Goal: Navigation & Orientation: Understand site structure

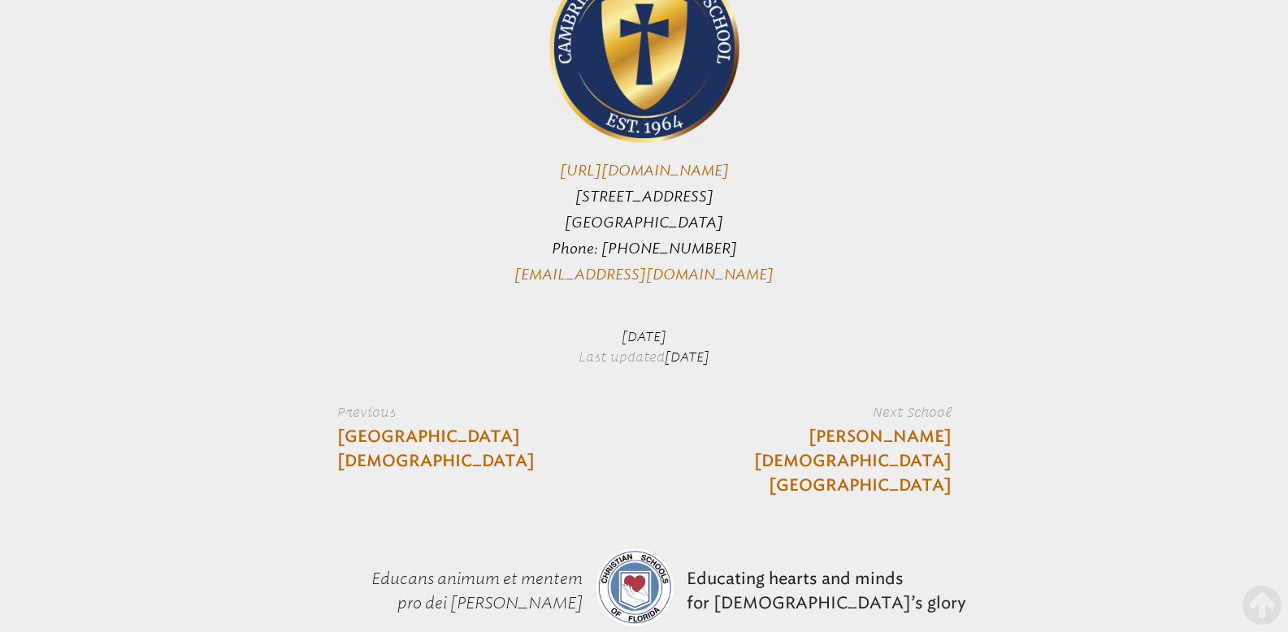
scroll to position [4123, 0]
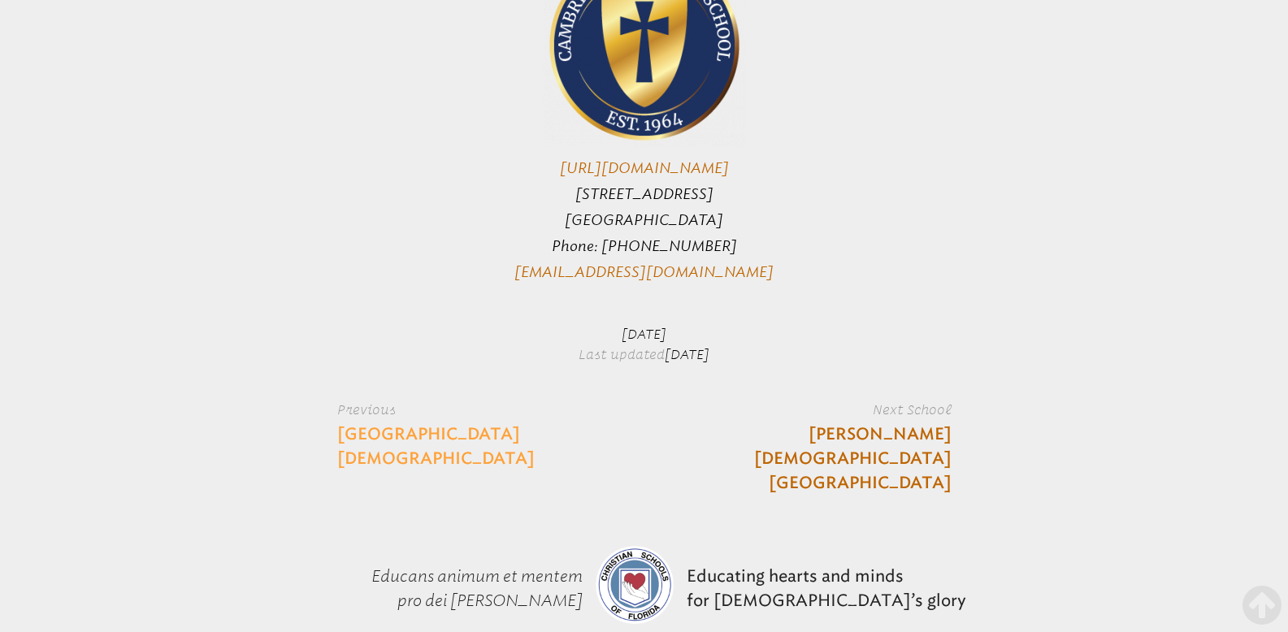
click at [479, 423] on link "[GEOGRAPHIC_DATA][DEMOGRAPHIC_DATA]" at bounding box center [454, 447] width 235 height 49
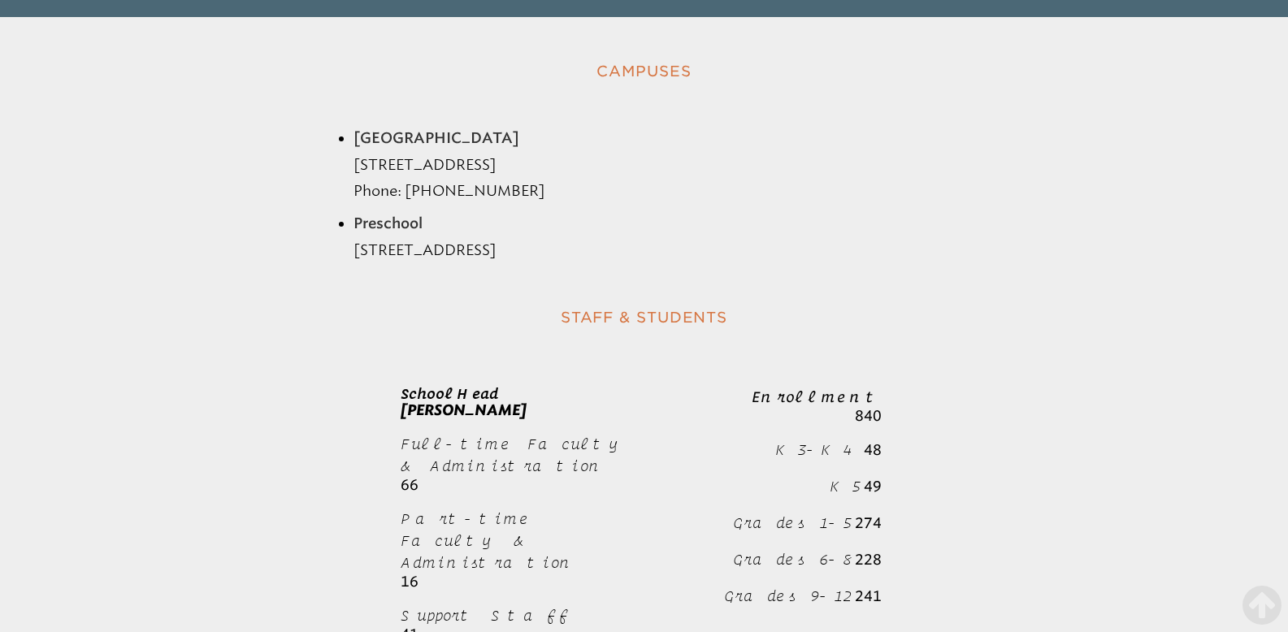
scroll to position [2220, 0]
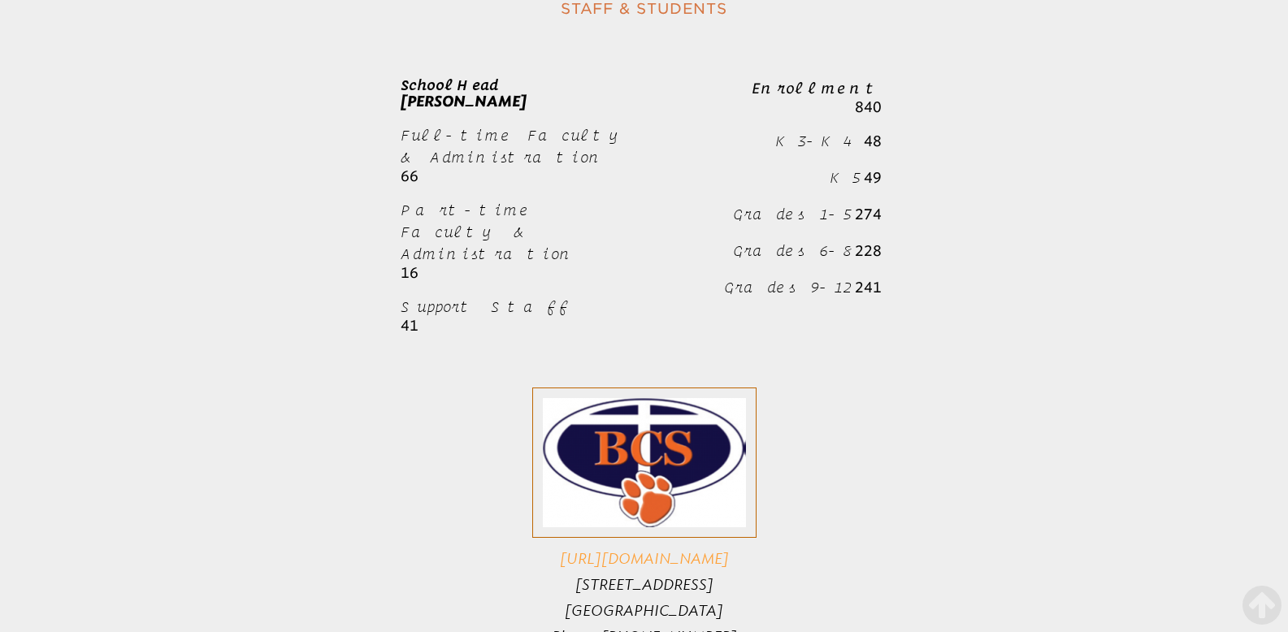
click at [672, 550] on link "[URL][DOMAIN_NAME]" at bounding box center [644, 559] width 169 height 18
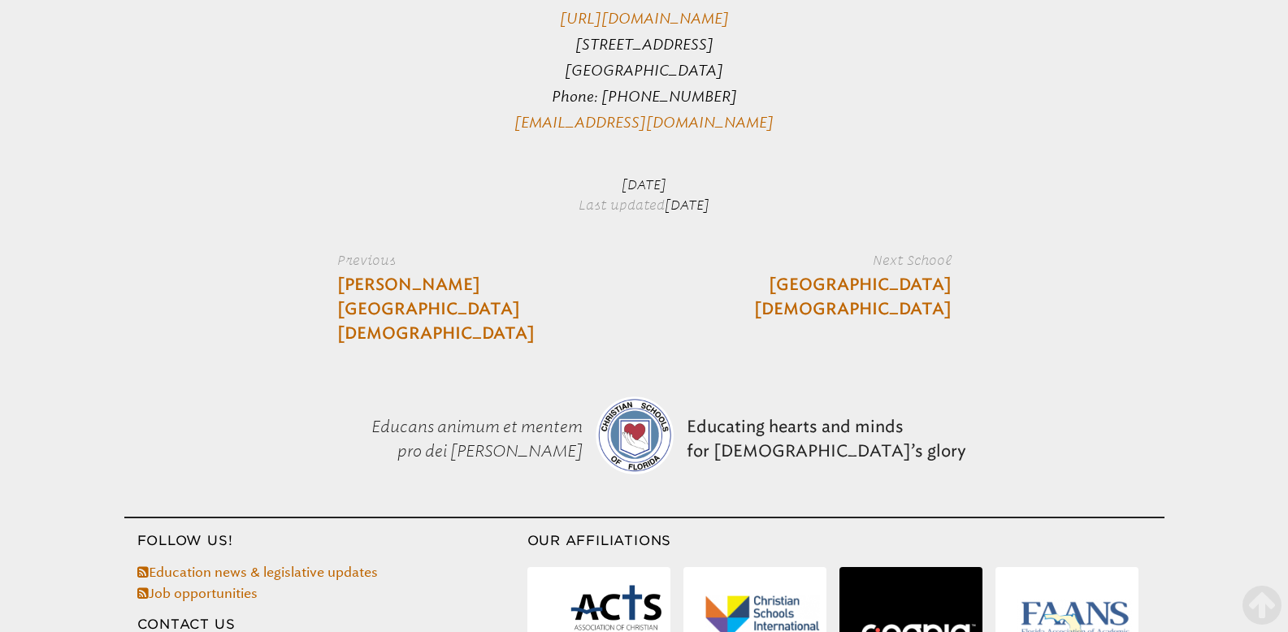
scroll to position [2764, 0]
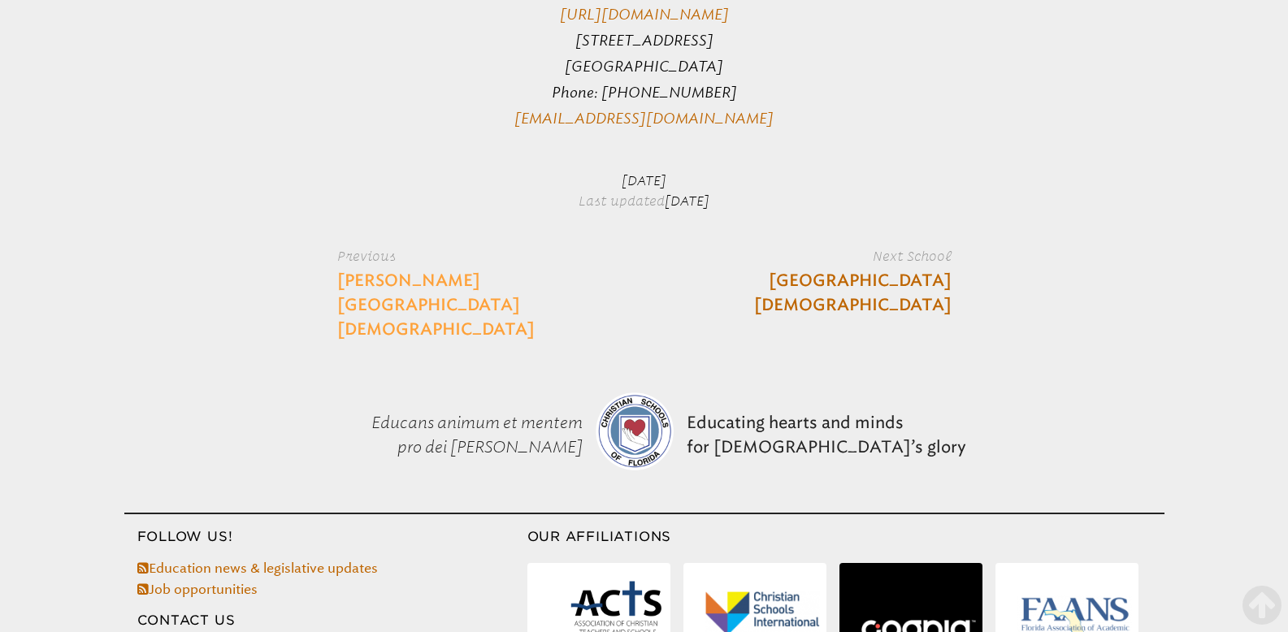
click at [451, 269] on link "[PERSON_NAME][GEOGRAPHIC_DATA][DEMOGRAPHIC_DATA]" at bounding box center [454, 305] width 235 height 73
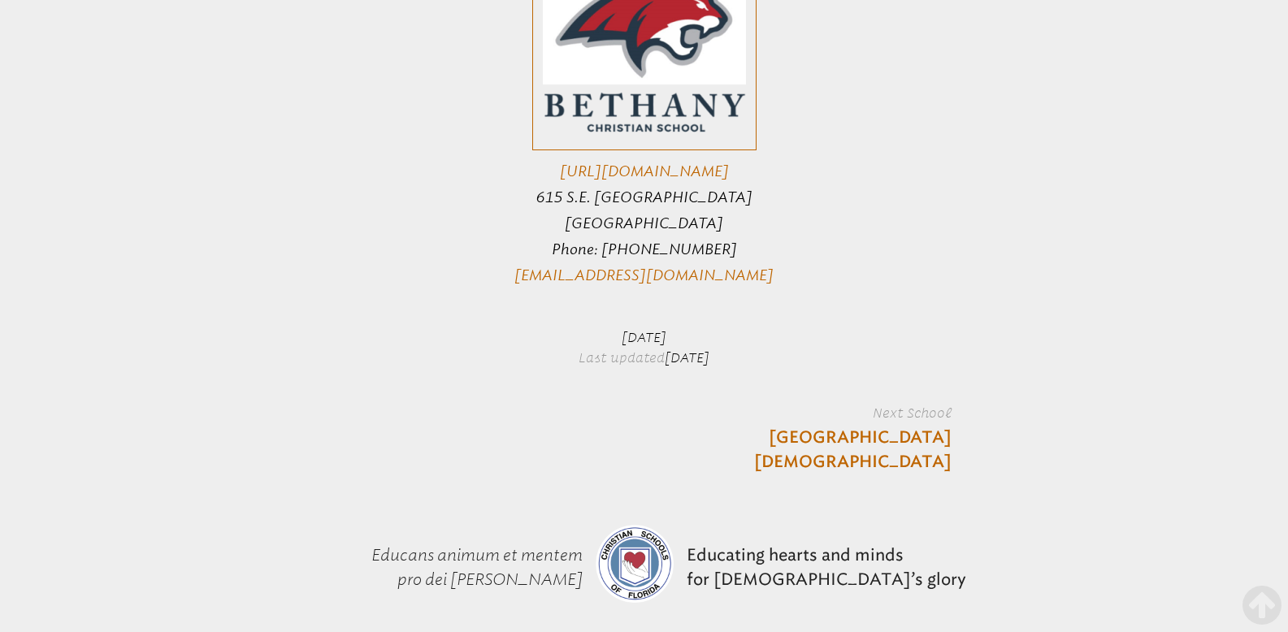
scroll to position [1874, 0]
click at [846, 424] on link "[GEOGRAPHIC_DATA][DEMOGRAPHIC_DATA]" at bounding box center [834, 448] width 235 height 49
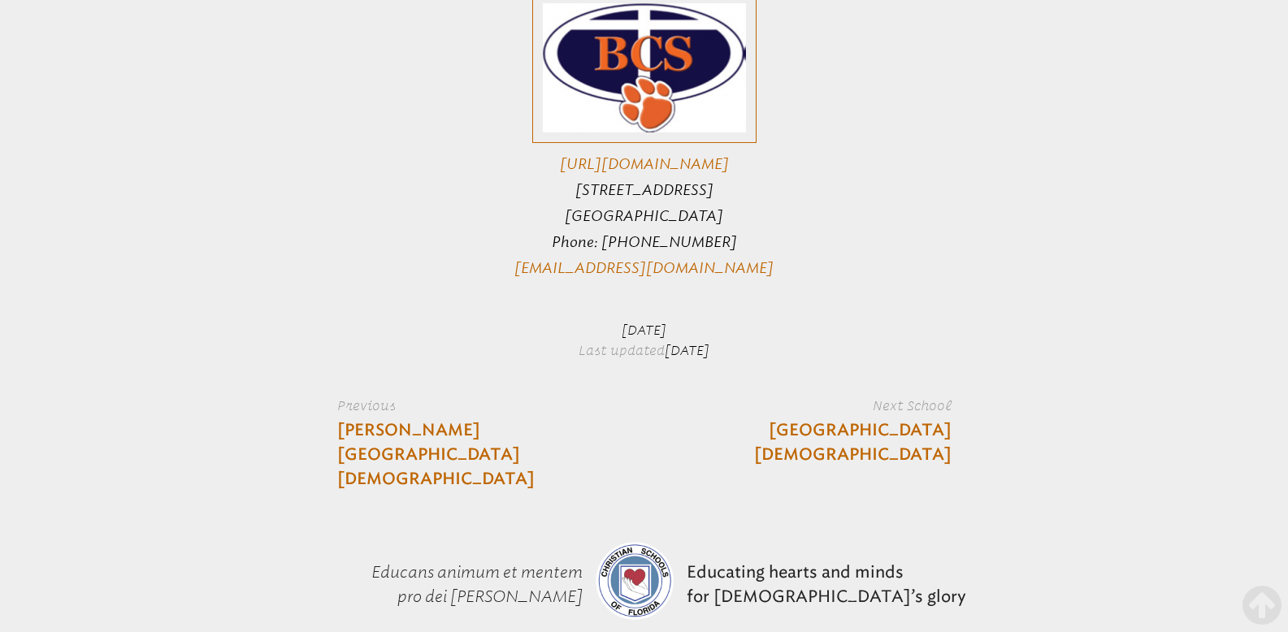
scroll to position [2796, 0]
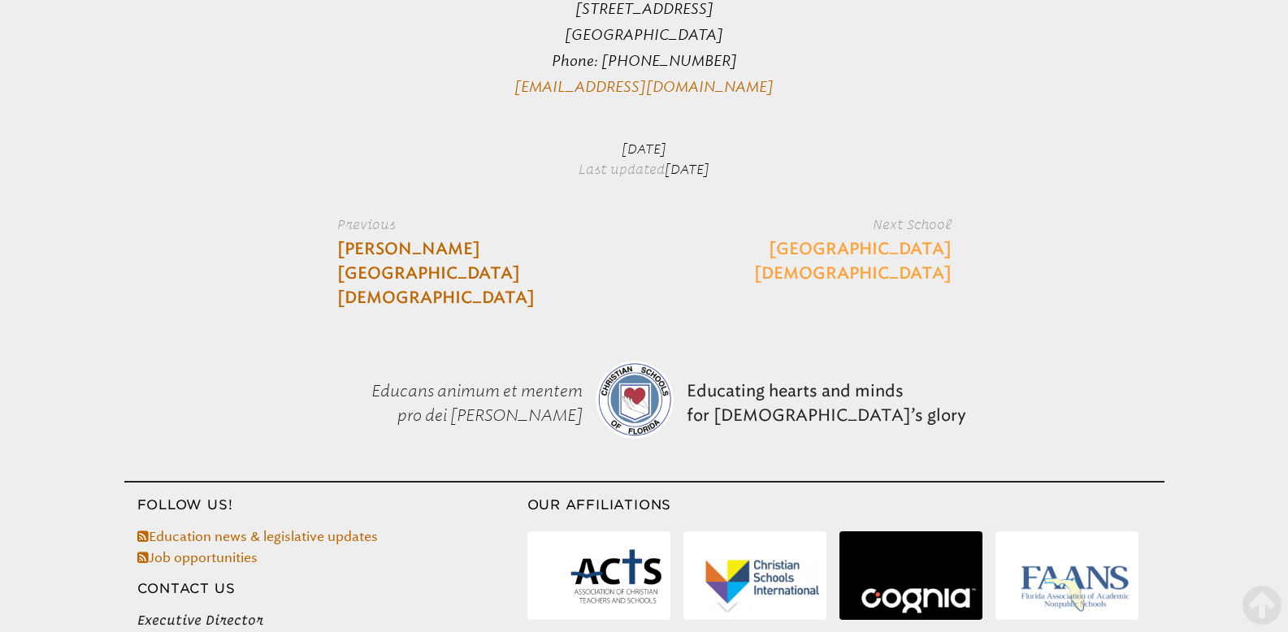
click at [879, 237] on link "[GEOGRAPHIC_DATA][DEMOGRAPHIC_DATA]" at bounding box center [834, 261] width 235 height 49
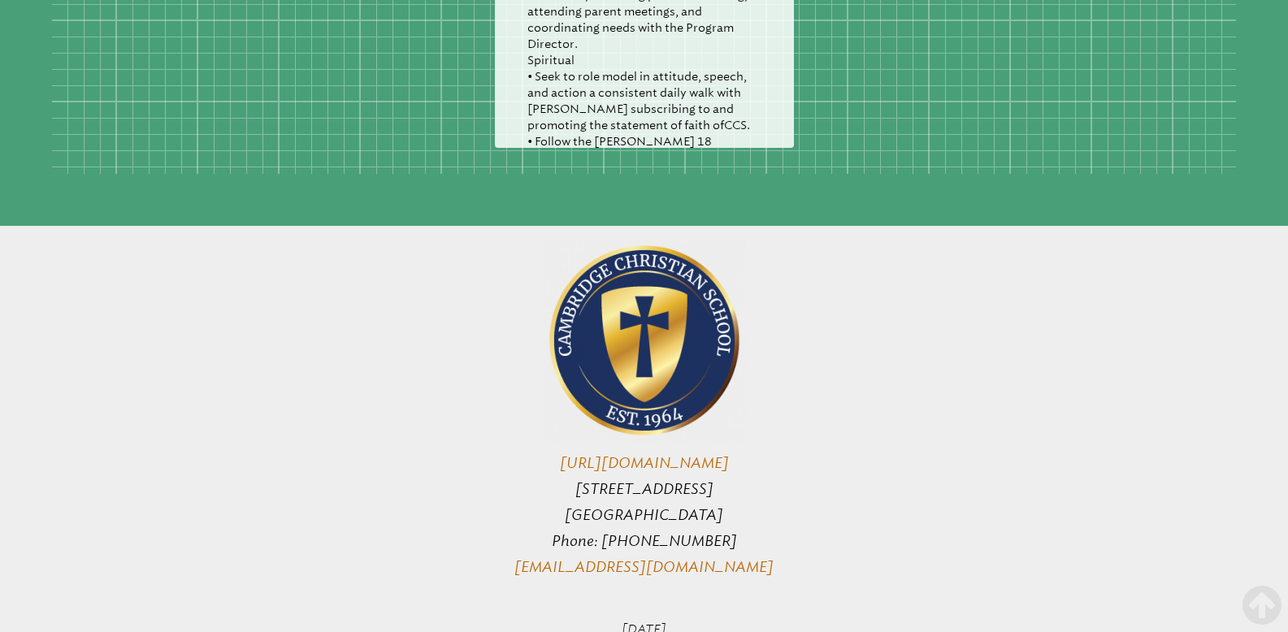
scroll to position [3878, 0]
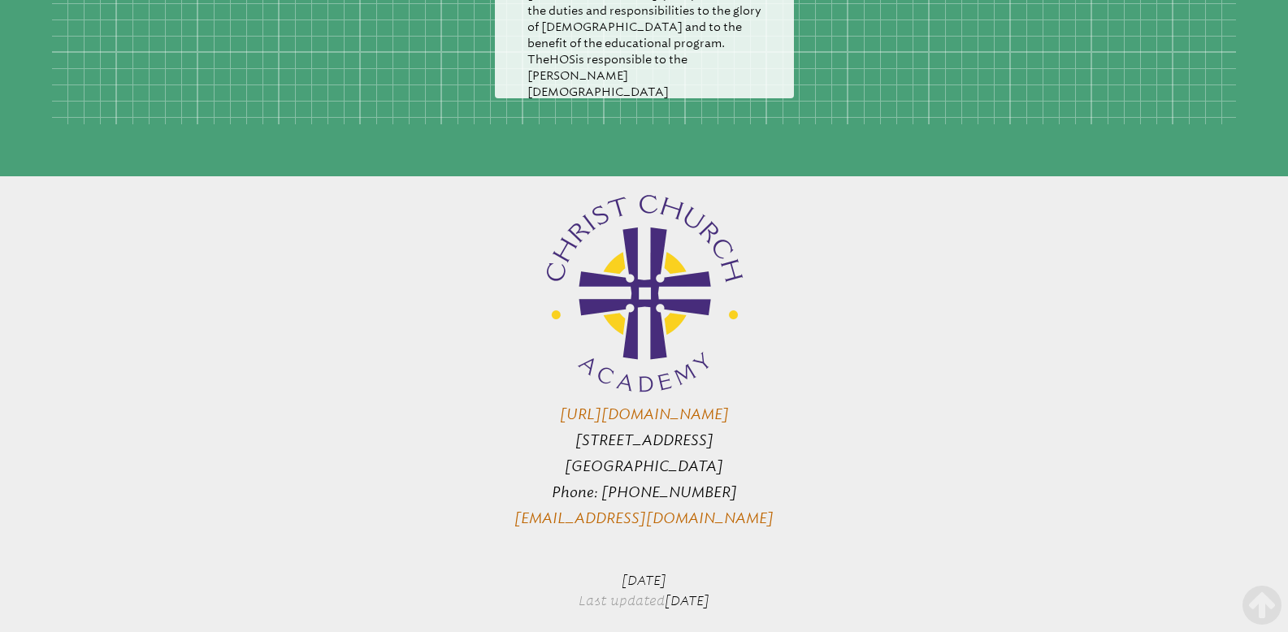
scroll to position [3328, 0]
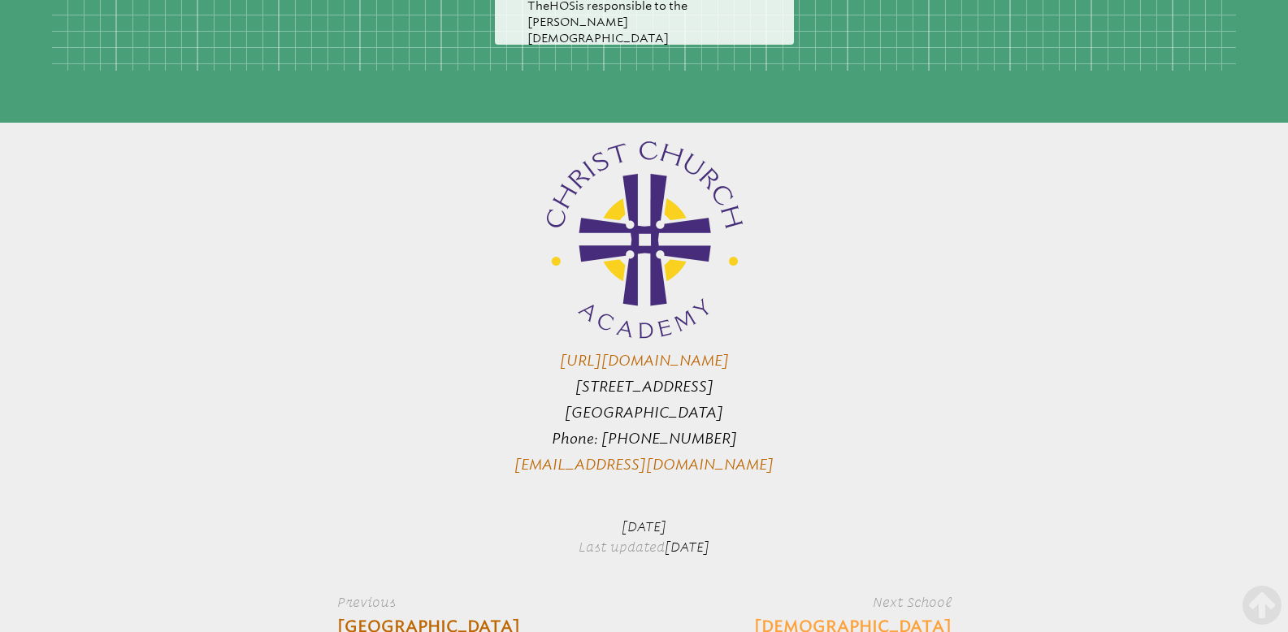
click at [918, 615] on link "[DEMOGRAPHIC_DATA] By the Sea School" at bounding box center [834, 639] width 235 height 49
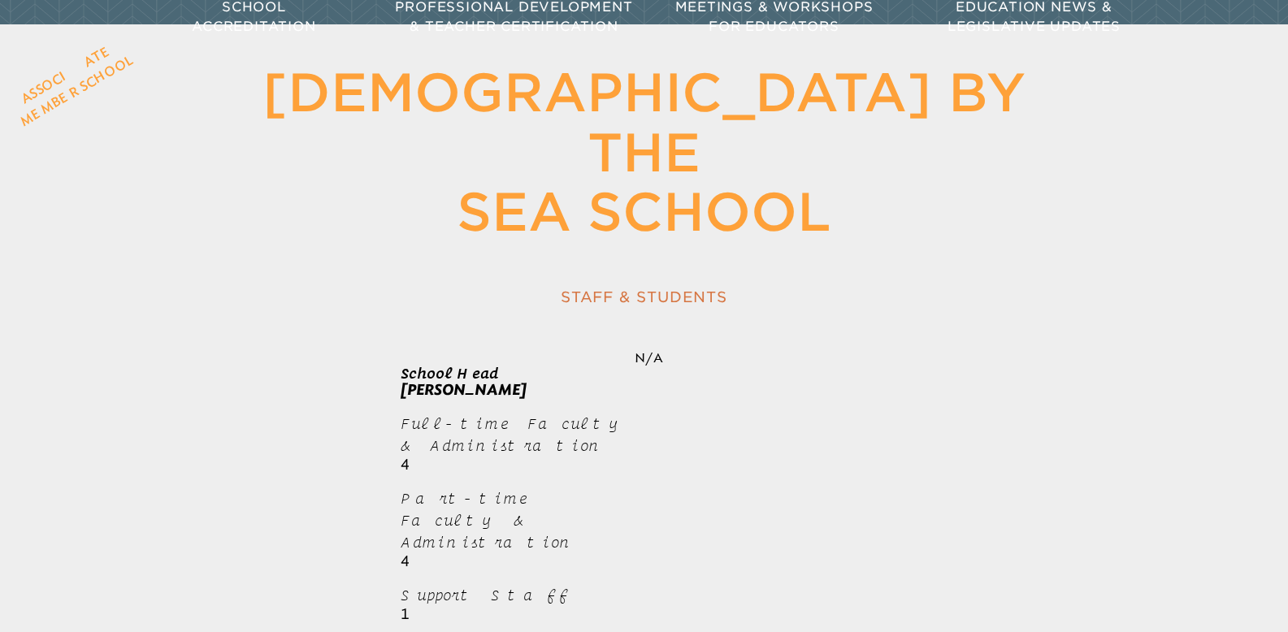
scroll to position [584, 0]
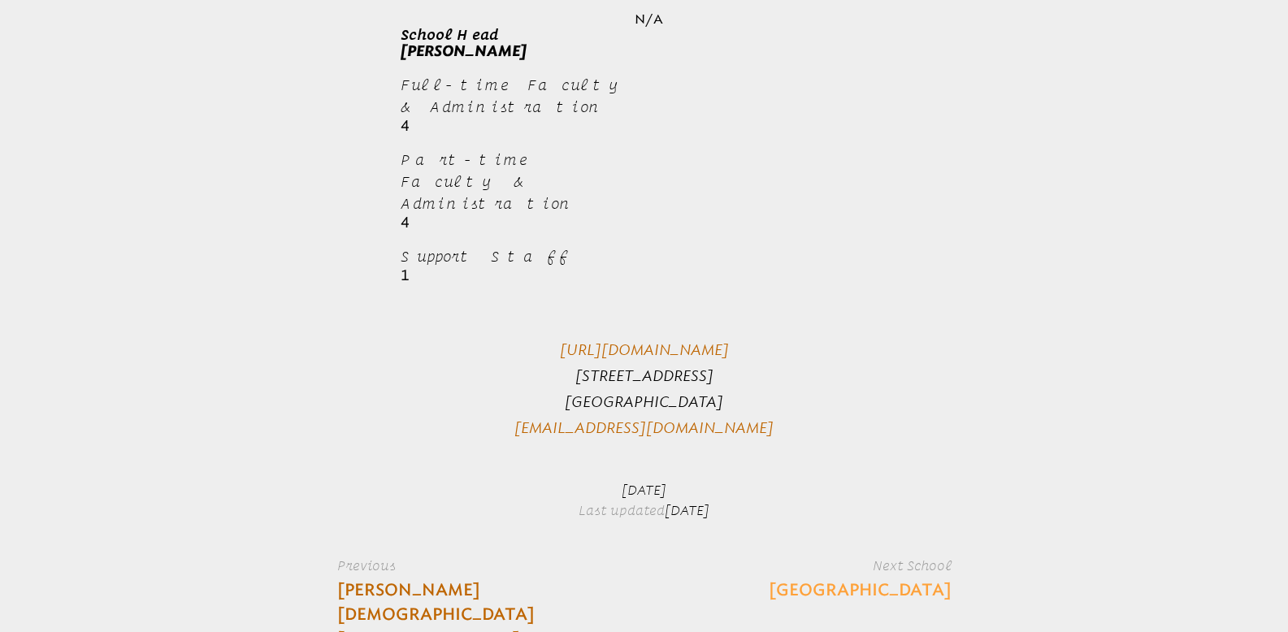
click at [914, 579] on link "[GEOGRAPHIC_DATA]" at bounding box center [860, 591] width 183 height 24
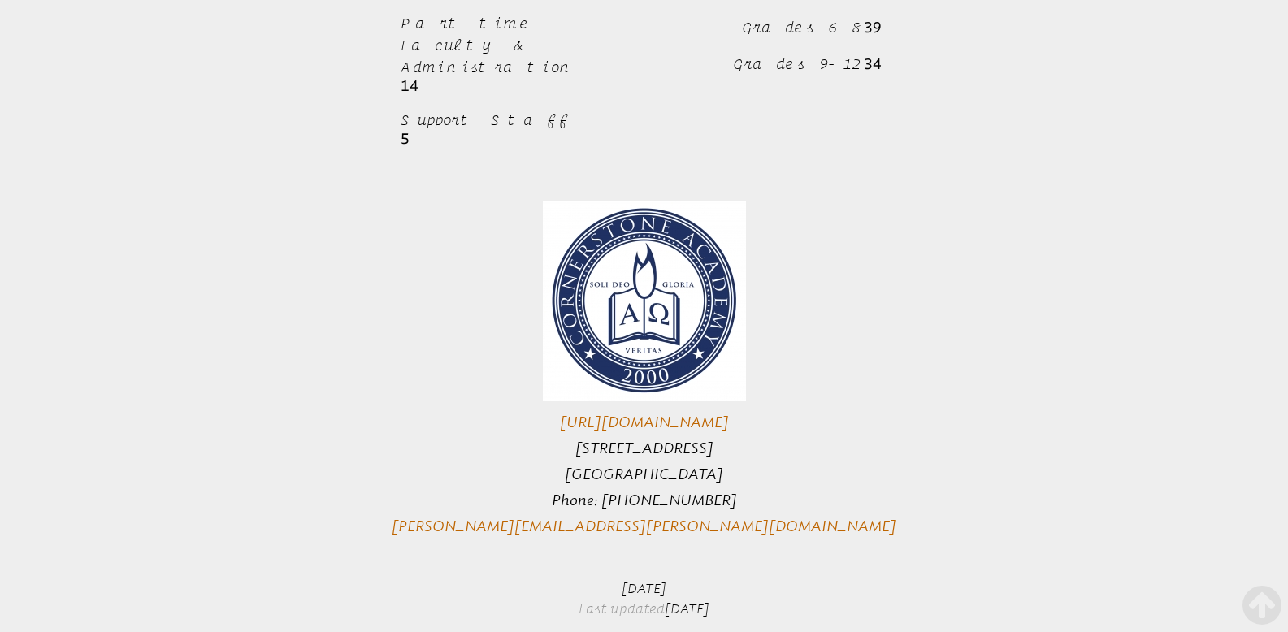
scroll to position [1089, 0]
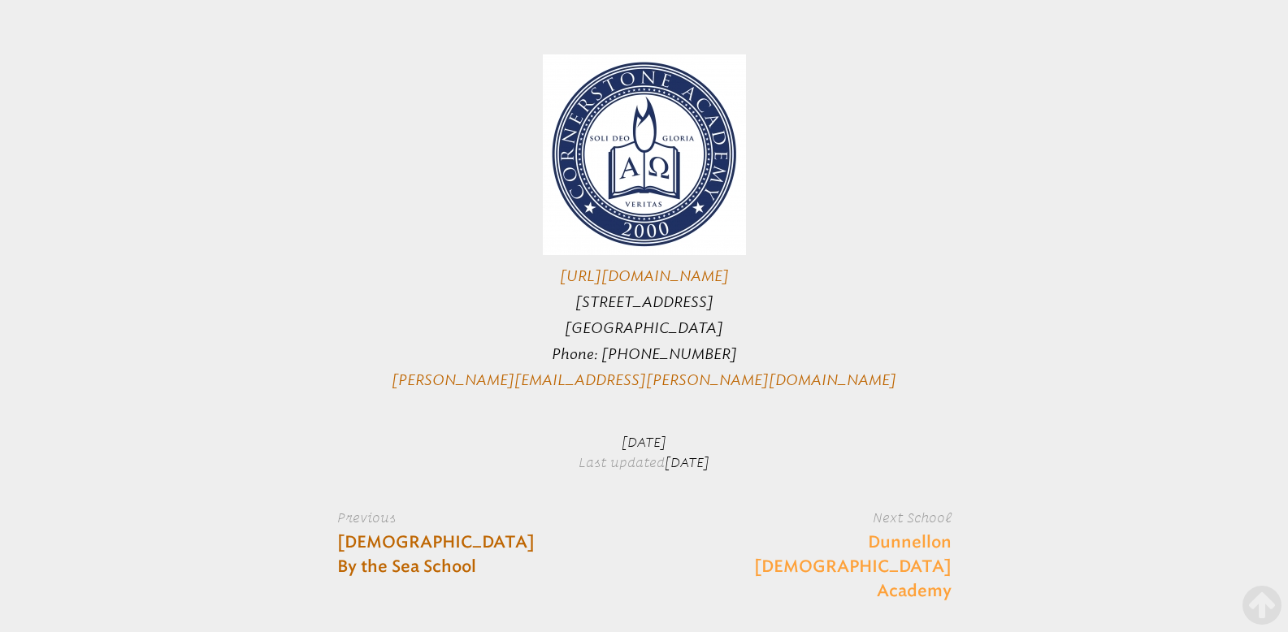
click at [939, 531] on link "Dunnellon [DEMOGRAPHIC_DATA] Academy" at bounding box center [834, 567] width 235 height 73
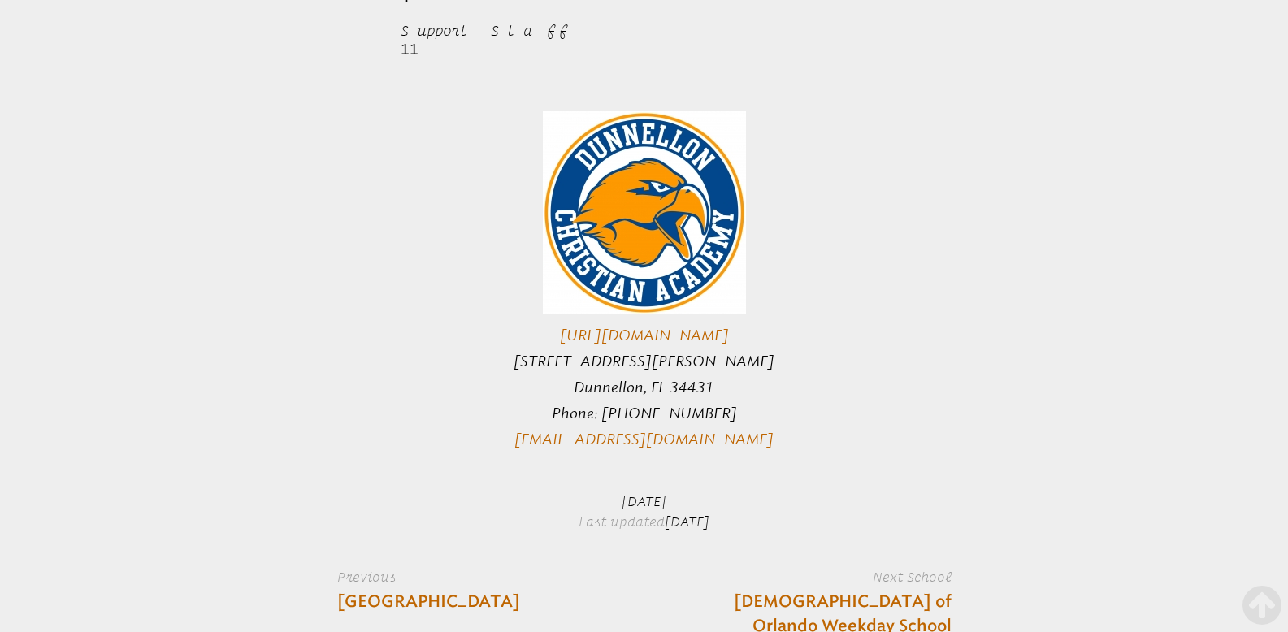
scroll to position [1782, 0]
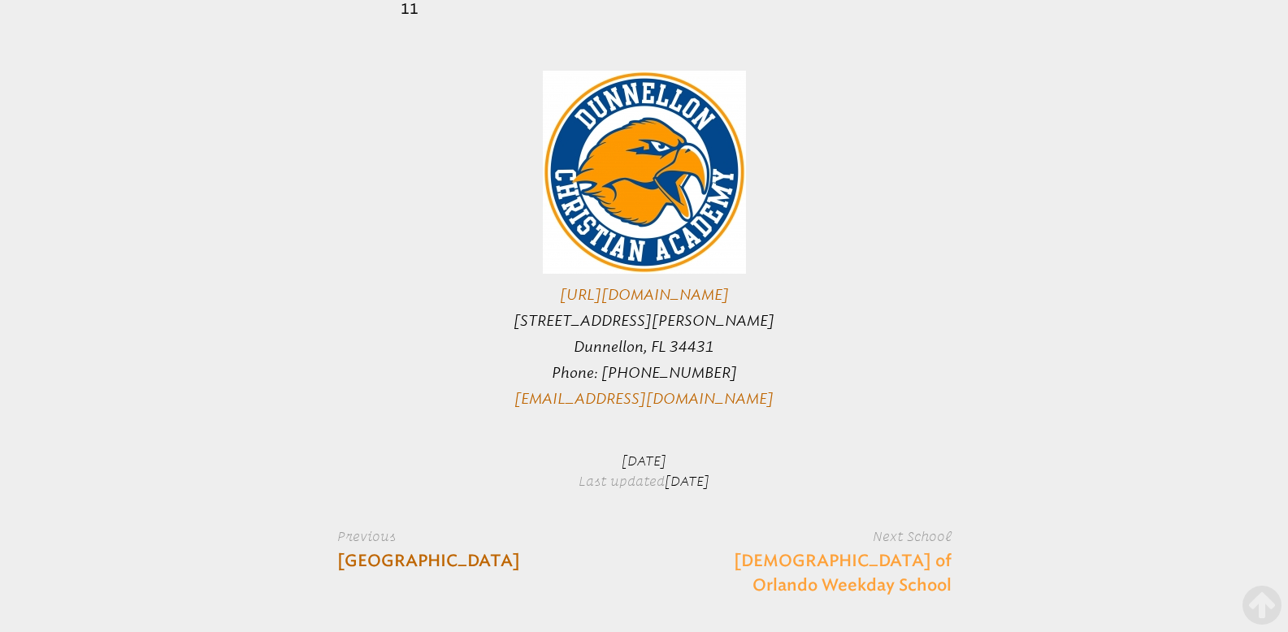
click at [885, 549] on link "[DEMOGRAPHIC_DATA] of Orlando Weekday School" at bounding box center [834, 573] width 235 height 49
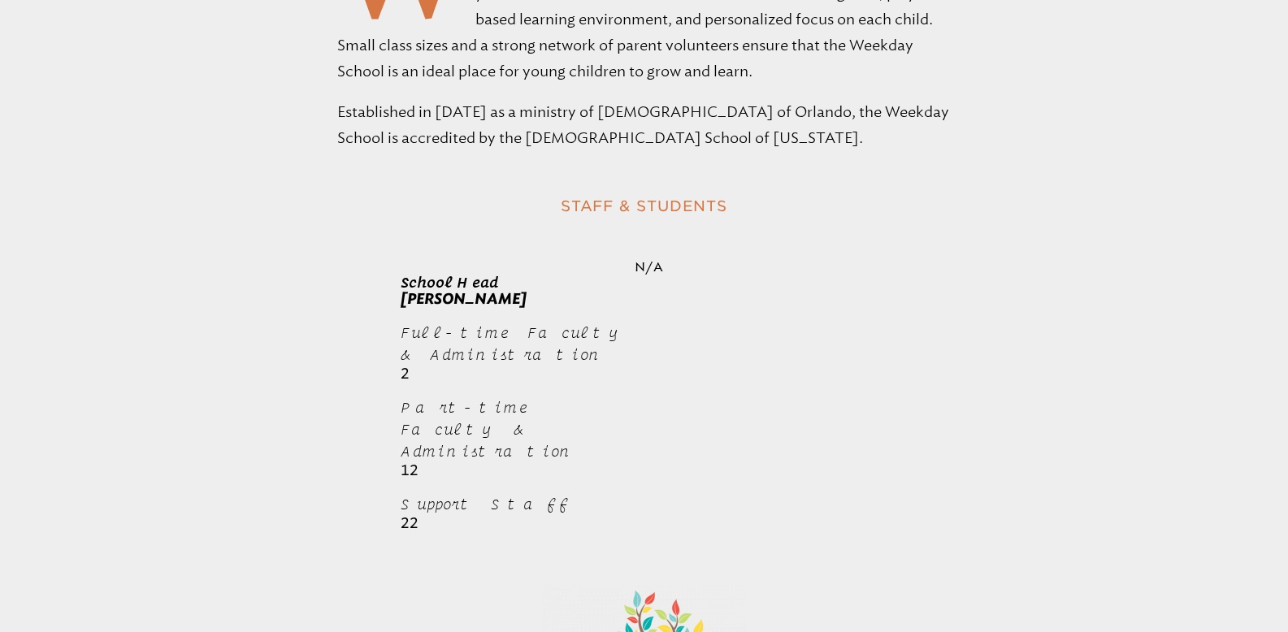
scroll to position [1246, 0]
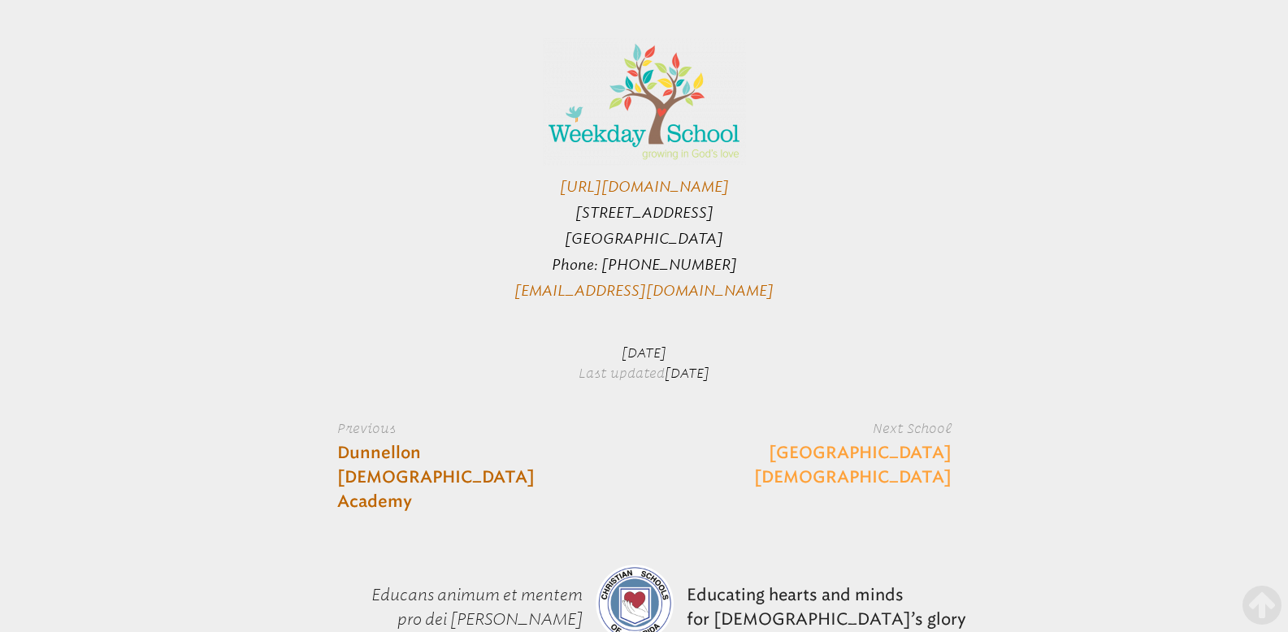
click at [884, 441] on link "[GEOGRAPHIC_DATA][DEMOGRAPHIC_DATA]" at bounding box center [834, 465] width 235 height 49
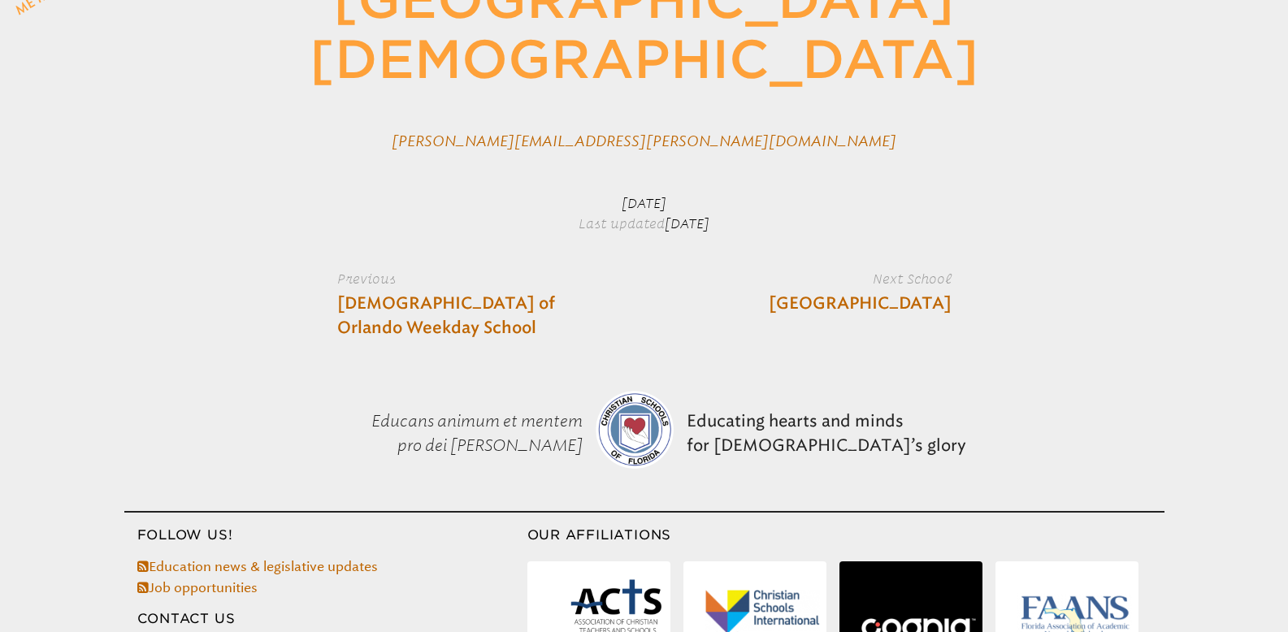
scroll to position [341, 0]
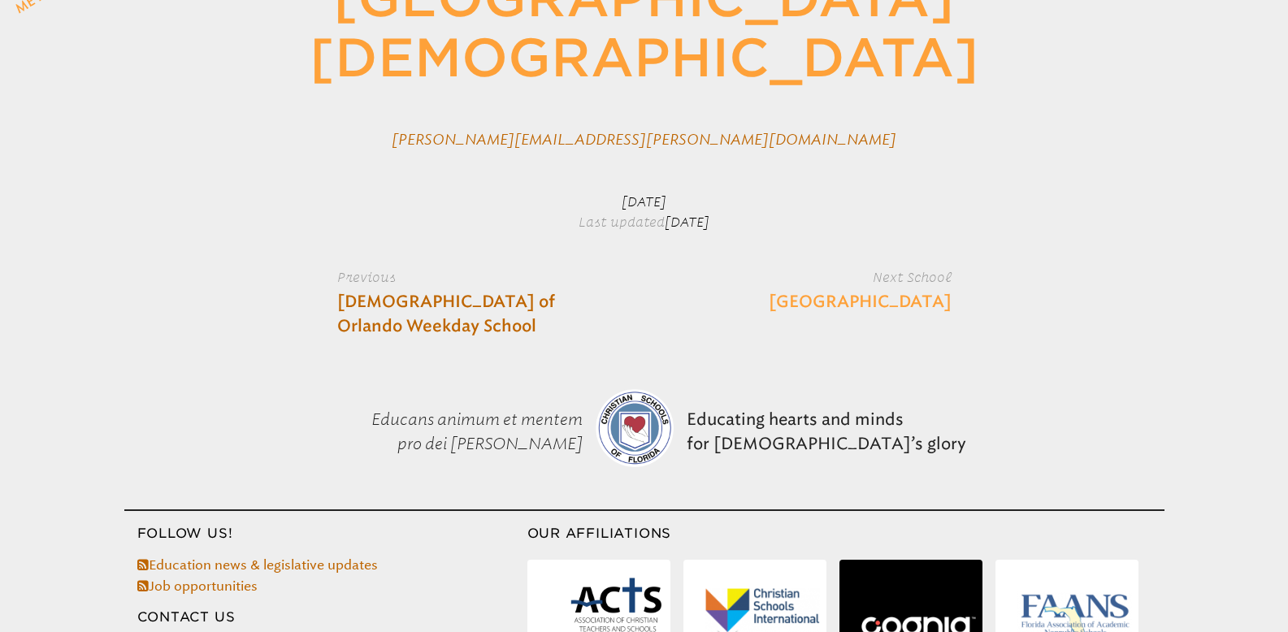
click at [892, 306] on link "[GEOGRAPHIC_DATA]" at bounding box center [860, 302] width 183 height 24
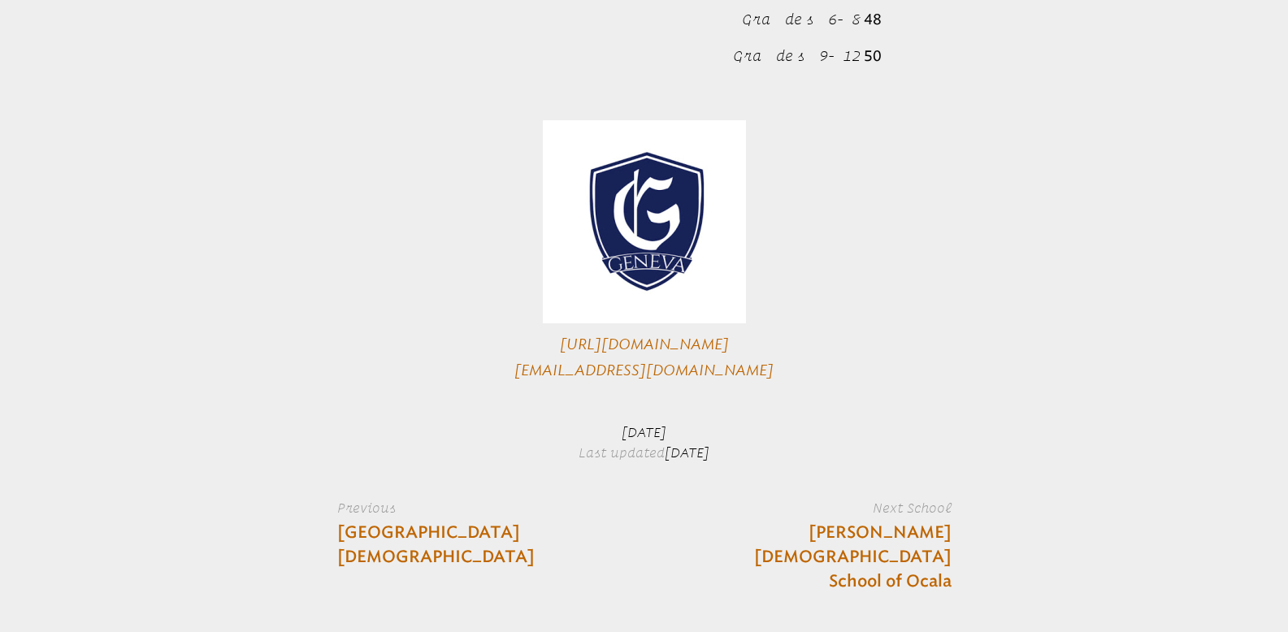
scroll to position [845, 0]
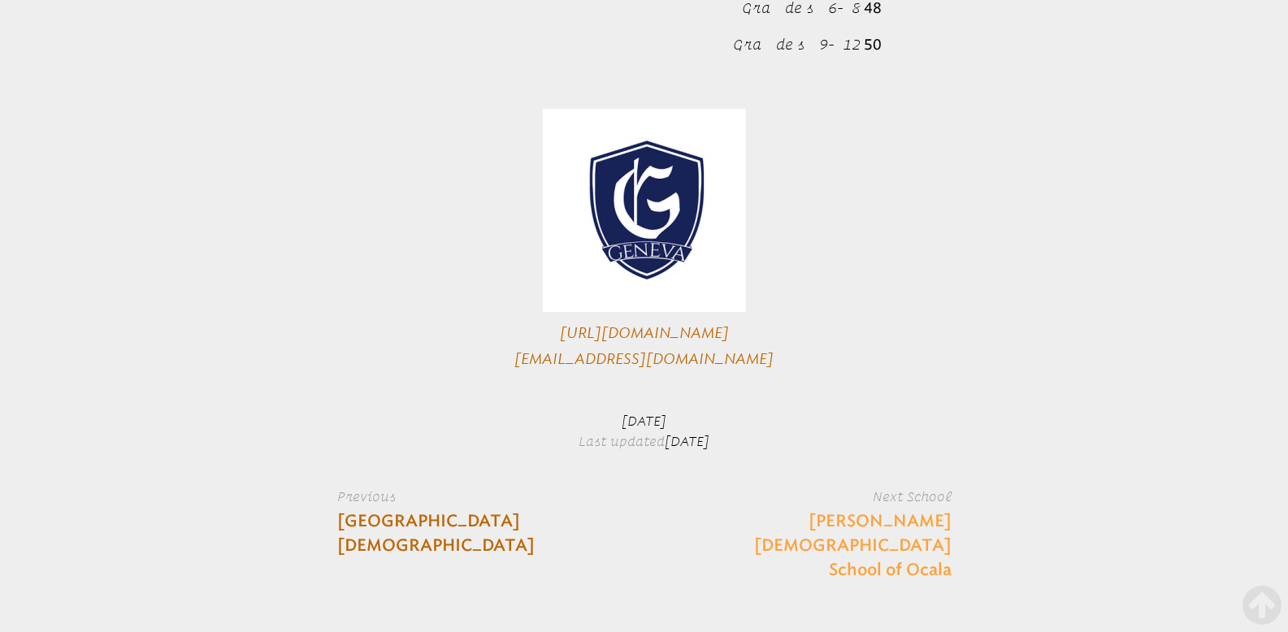
click at [914, 510] on link "[PERSON_NAME][DEMOGRAPHIC_DATA] School of Ocala" at bounding box center [834, 546] width 235 height 73
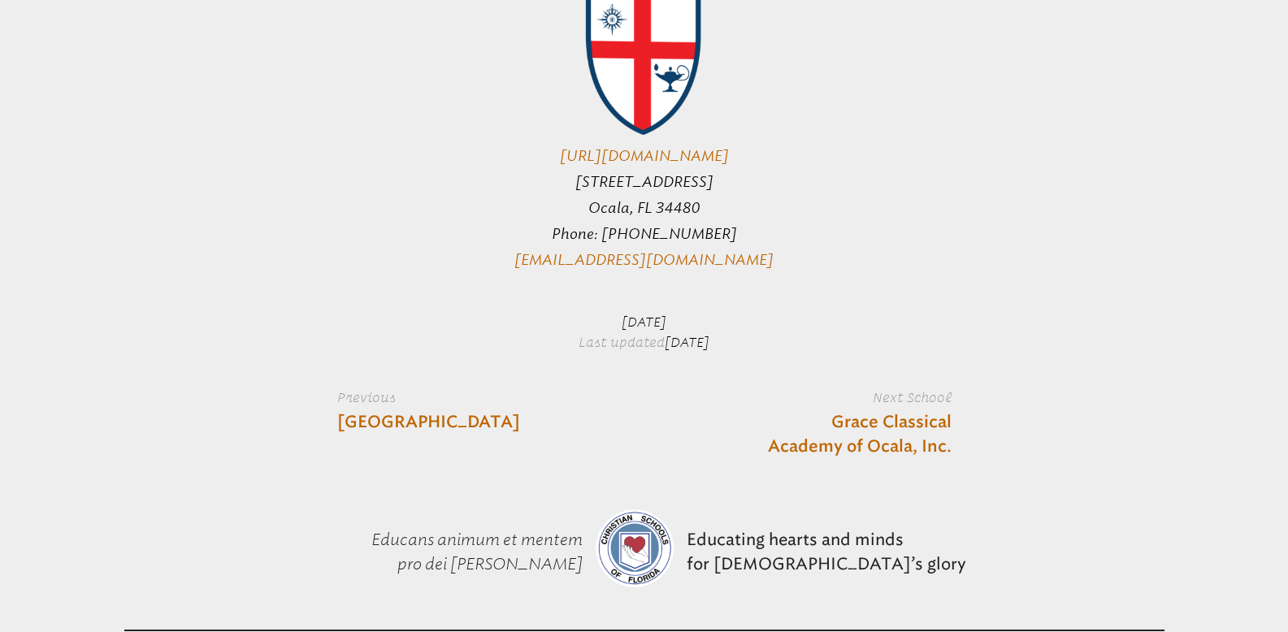
scroll to position [974, 0]
